Goal: Information Seeking & Learning: Learn about a topic

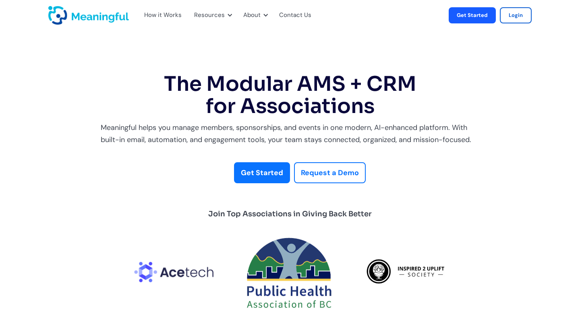
click at [158, 13] on div "How it Works" at bounding box center [162, 15] width 37 height 10
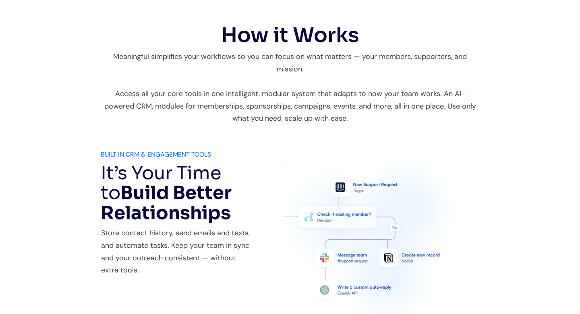
scroll to position [331, 0]
drag, startPoint x: 107, startPoint y: 105, endPoint x: 133, endPoint y: 110, distance: 26.6
click at [133, 110] on div "Meaningful simplifies your workflows so you can focus on what matters — your me…" at bounding box center [290, 88] width 379 height 74
click at [102, 106] on div "Meaningful simplifies your workflows so you can focus on what matters — your me…" at bounding box center [290, 88] width 379 height 74
drag, startPoint x: 99, startPoint y: 106, endPoint x: 117, endPoint y: 109, distance: 18.8
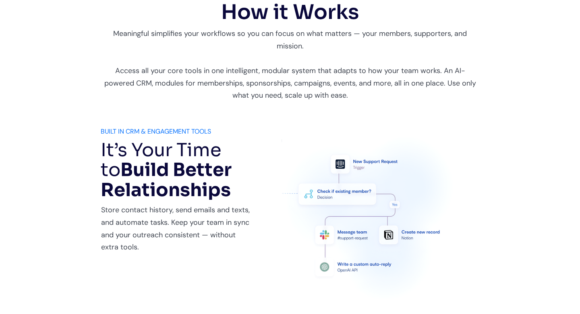
scroll to position [356, 0]
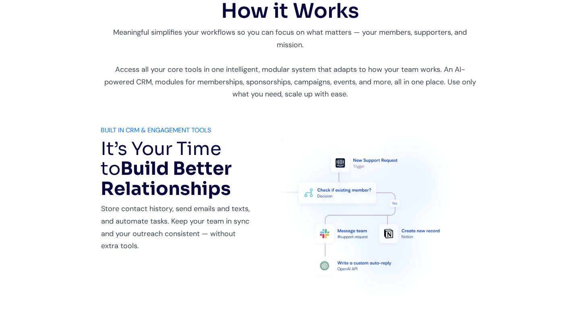
click at [130, 133] on div "BUILT IN CRM & ENGAGEMENT TOOLS" at bounding box center [177, 130] width 153 height 11
click at [130, 132] on div "BUILT IN CRM & ENGAGEMENT TOOLS" at bounding box center [177, 130] width 153 height 11
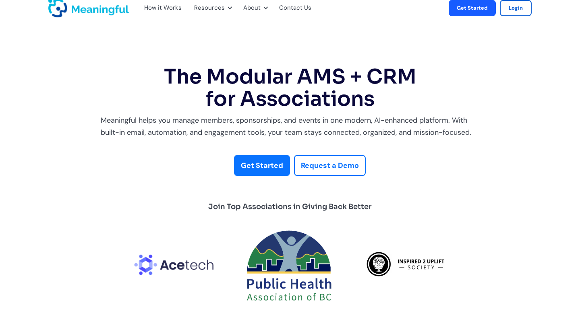
scroll to position [0, 0]
